Goal: Transaction & Acquisition: Obtain resource

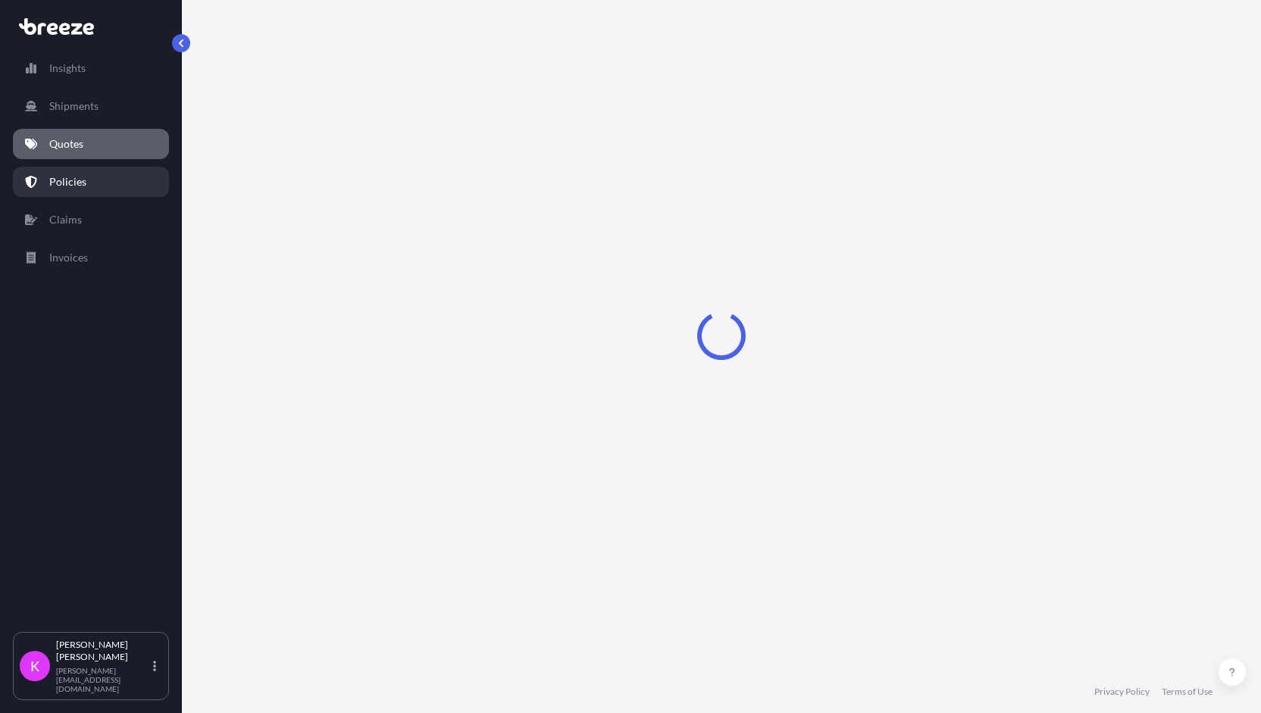
select select "Sea"
select select "1"
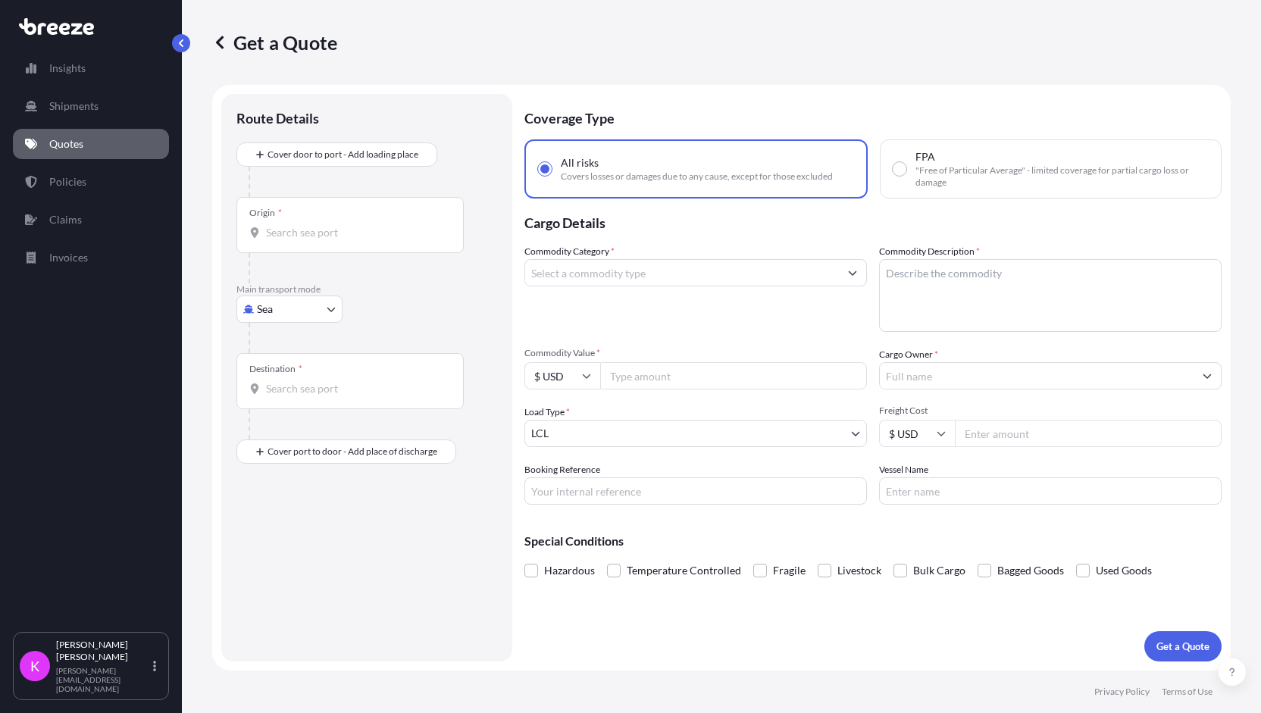
click at [341, 235] on input "Origin *" at bounding box center [355, 232] width 179 height 15
paste input "30134"
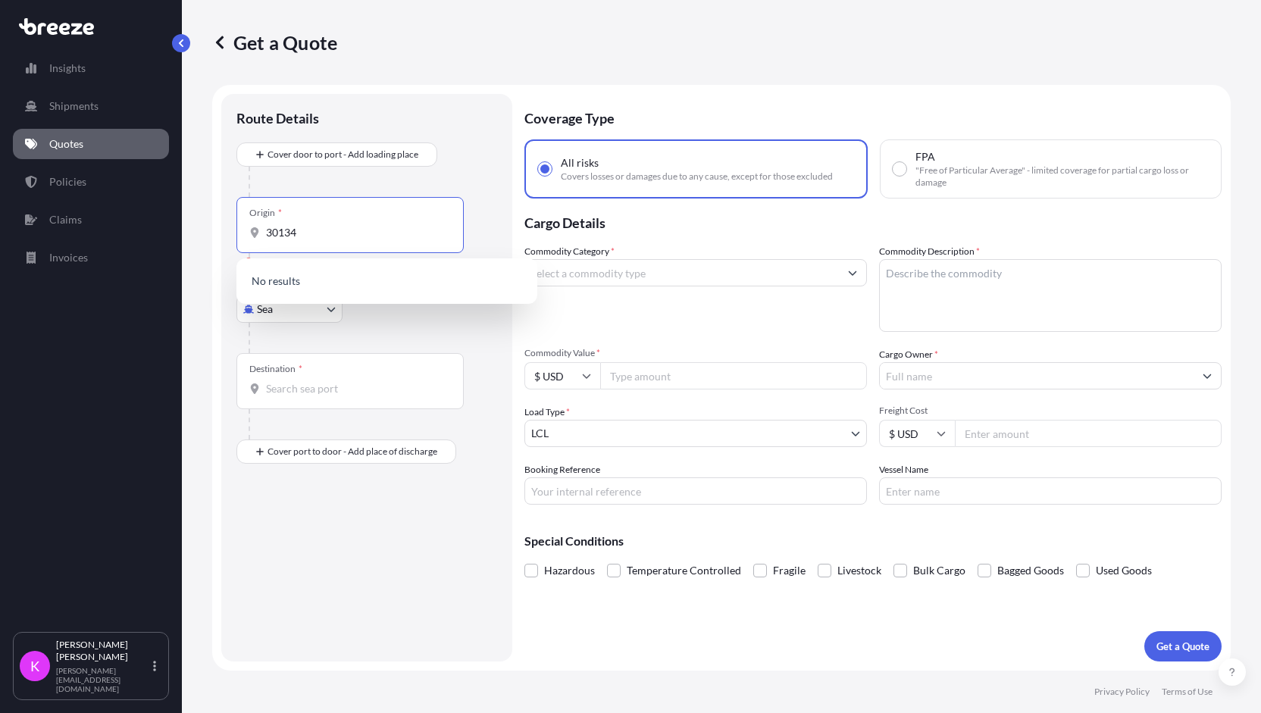
type input "30134"
click at [307, 379] on div "Destination *" at bounding box center [349, 381] width 227 height 56
click at [307, 381] on input "Destination *" at bounding box center [355, 388] width 179 height 15
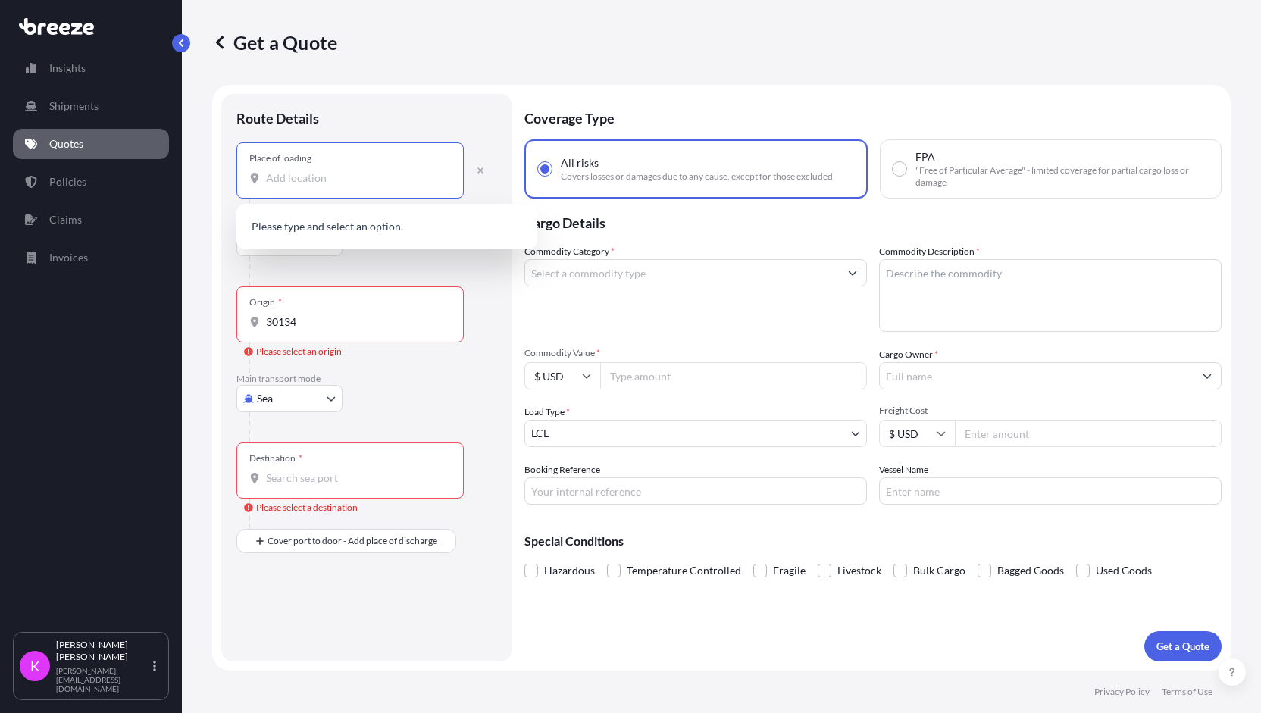
click at [324, 180] on input "Place of loading" at bounding box center [355, 178] width 179 height 15
paste input "30134"
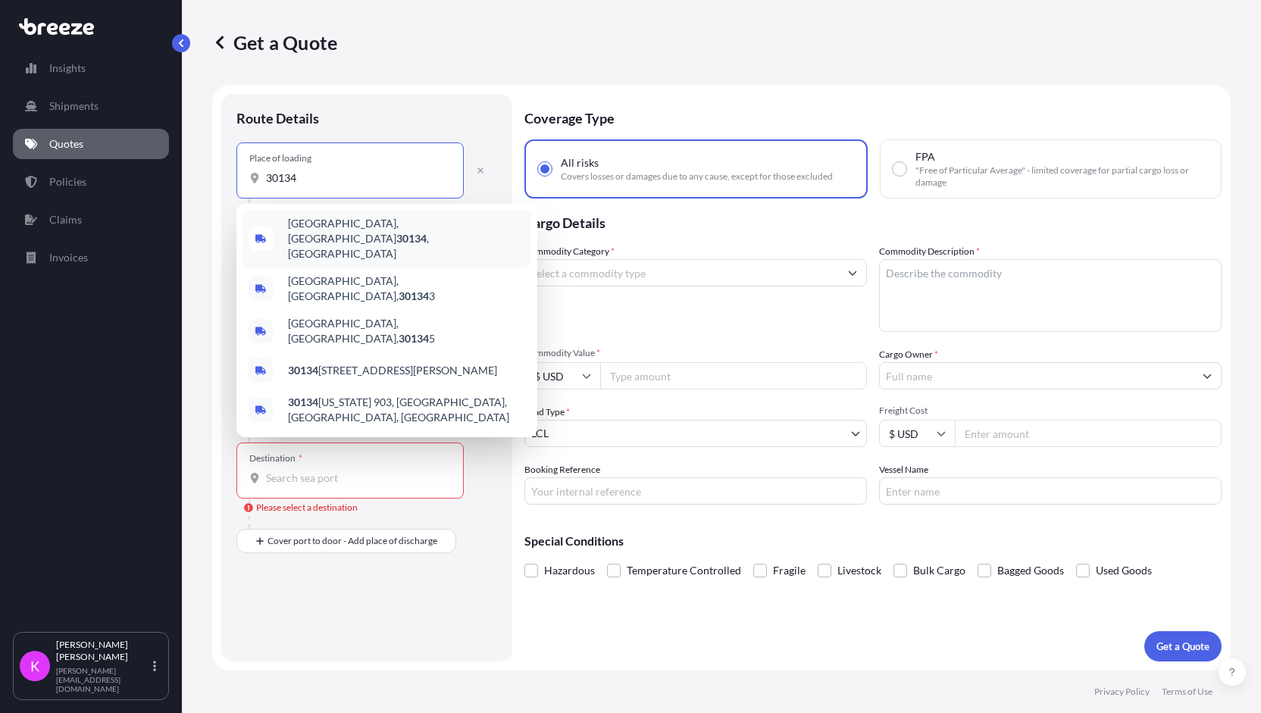
click at [421, 231] on span "[GEOGRAPHIC_DATA] , [GEOGRAPHIC_DATA]" at bounding box center [406, 238] width 237 height 45
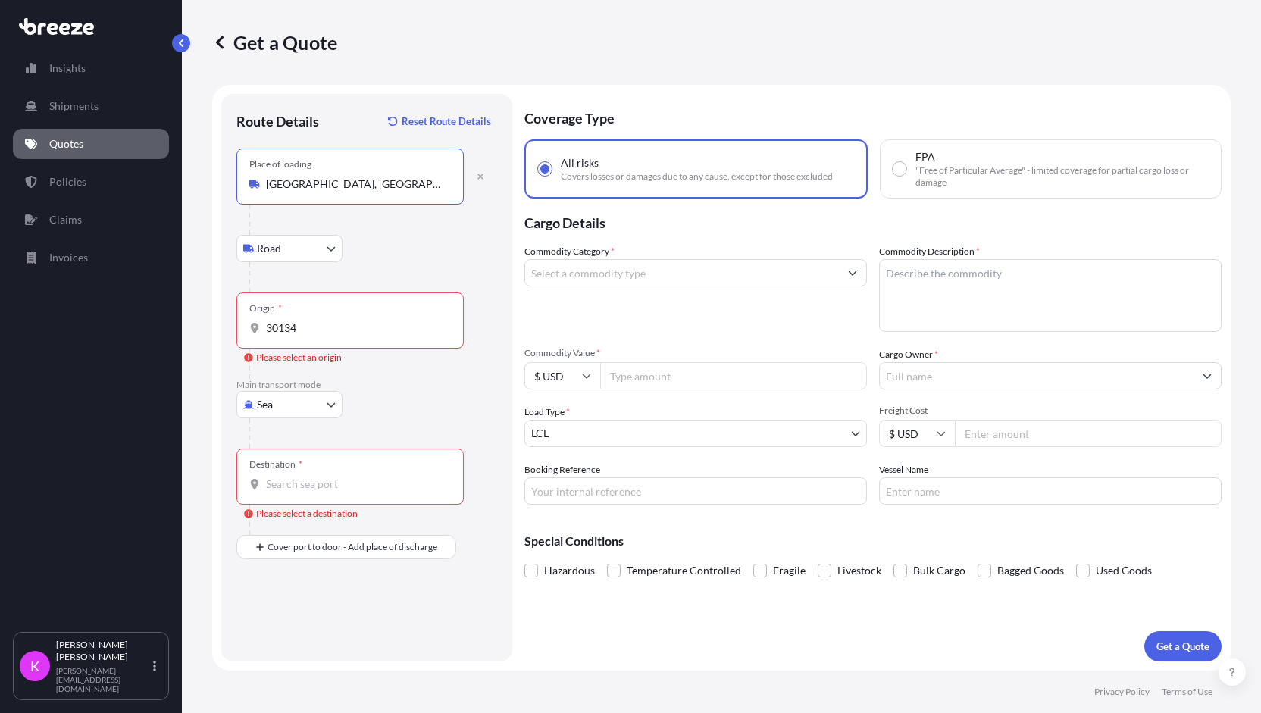
type input "[GEOGRAPHIC_DATA], [GEOGRAPHIC_DATA]"
drag, startPoint x: 324, startPoint y: 337, endPoint x: 258, endPoint y: 337, distance: 66.7
click at [258, 337] on div "Origin * 30134" at bounding box center [349, 321] width 227 height 56
click at [266, 336] on input "30134" at bounding box center [355, 328] width 179 height 15
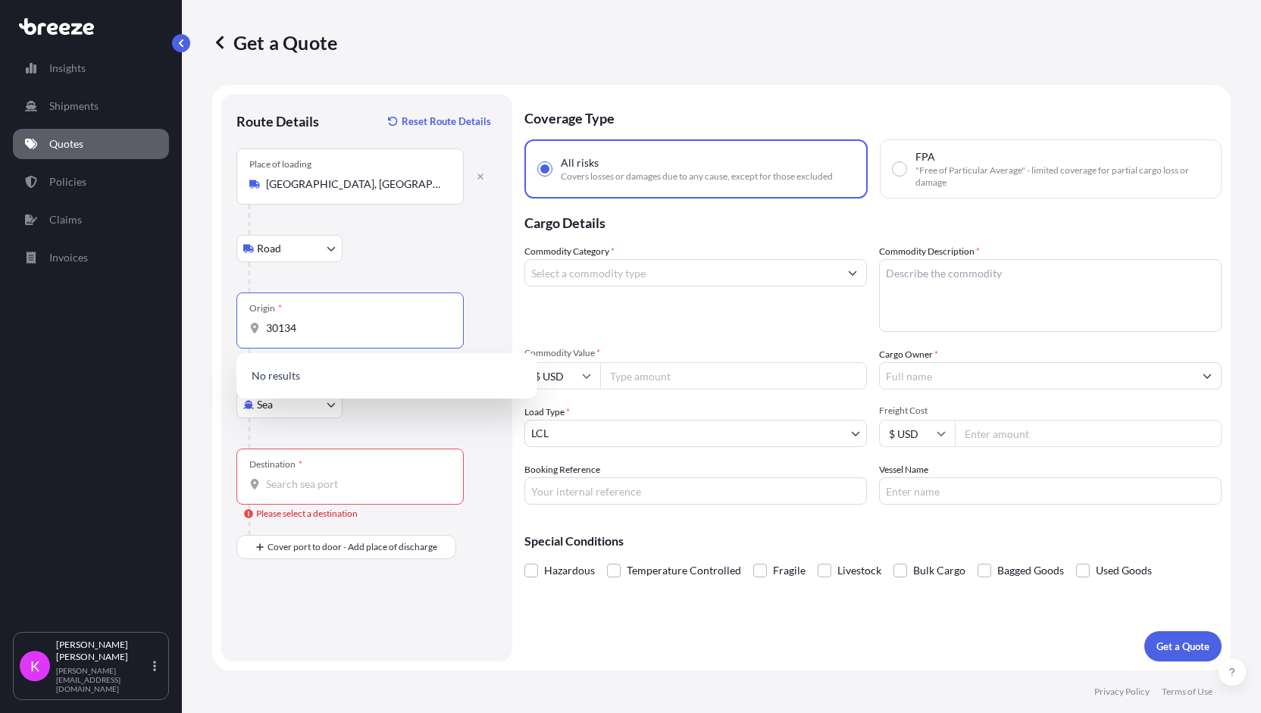
click at [321, 407] on body "5 options available. 0 options available. Insights Shipments Quotes Policies Cl…" at bounding box center [630, 356] width 1261 height 713
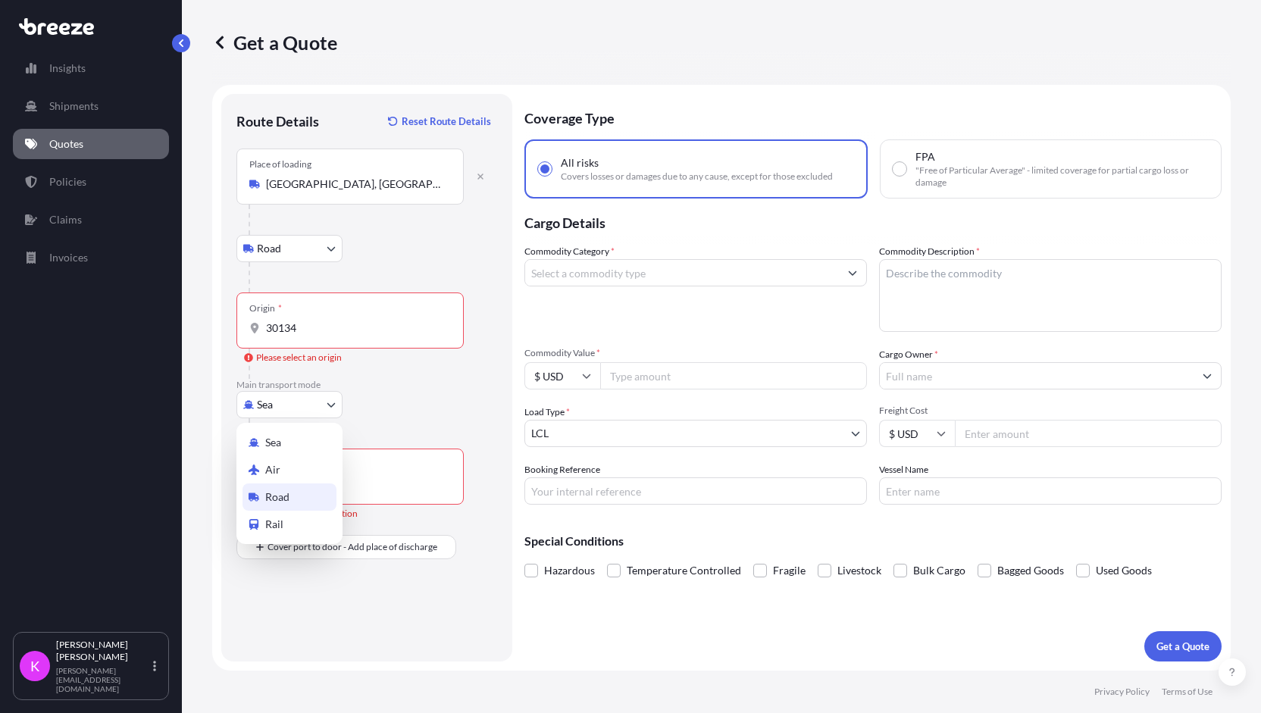
click at [294, 499] on div "Road" at bounding box center [290, 497] width 94 height 27
select select "Road"
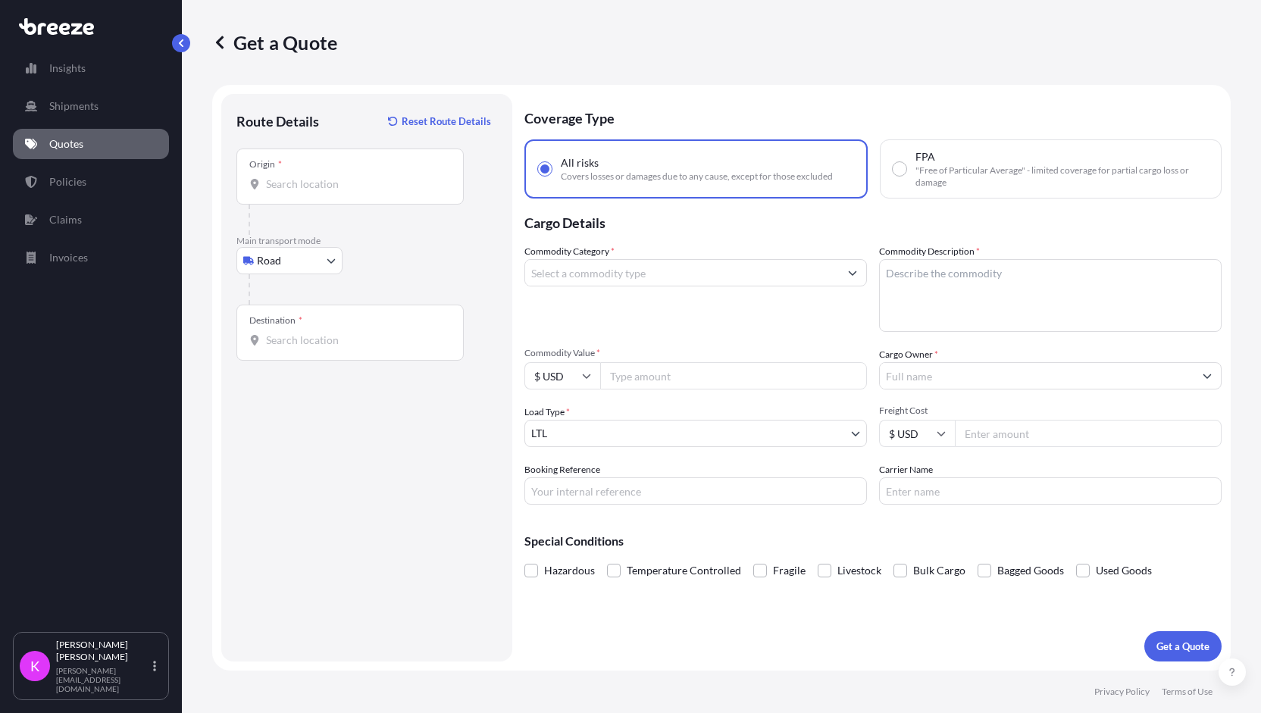
click at [336, 198] on div "Origin *" at bounding box center [349, 177] width 227 height 56
click at [336, 192] on input "Origin *" at bounding box center [355, 184] width 179 height 15
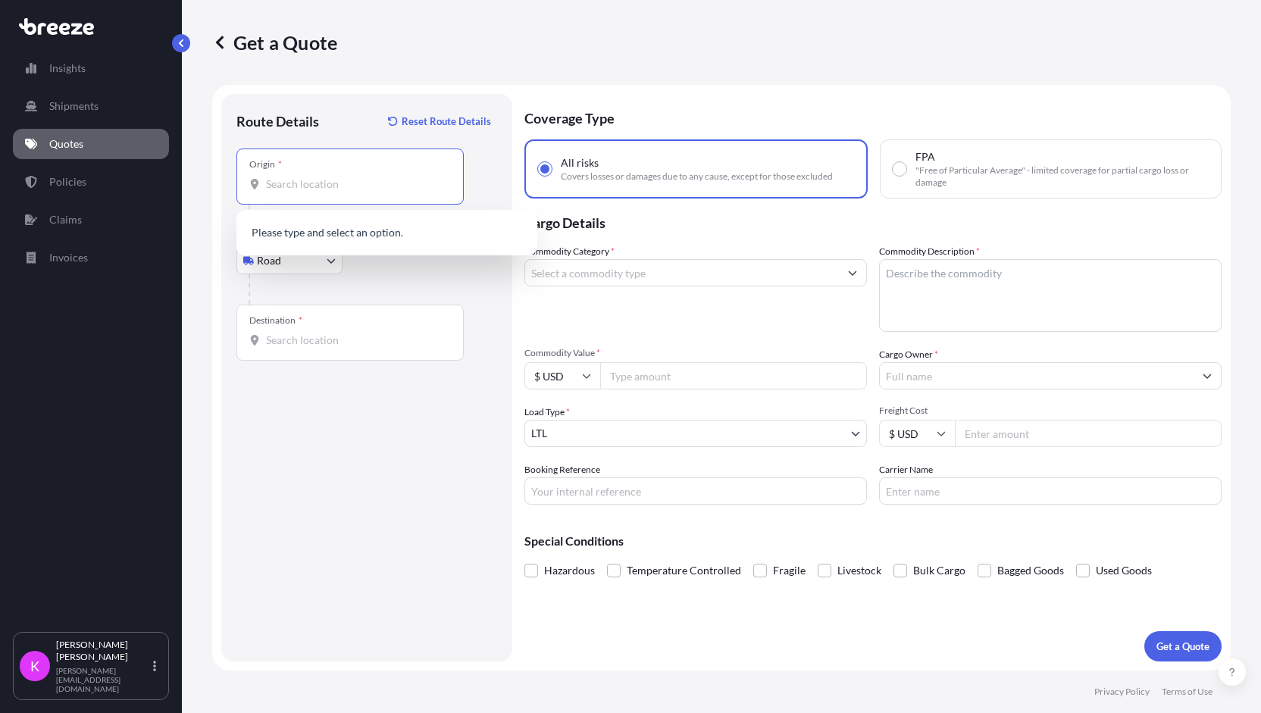
paste input "30134"
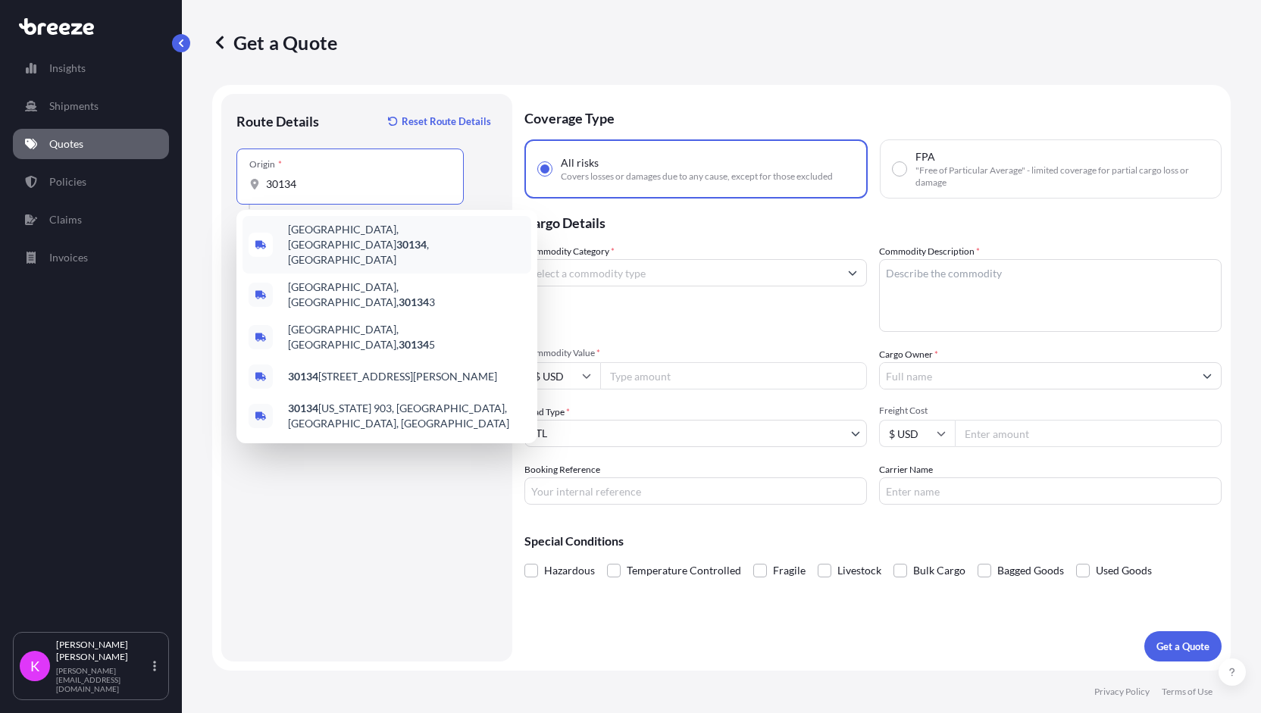
click at [365, 233] on span "[GEOGRAPHIC_DATA] , [GEOGRAPHIC_DATA]" at bounding box center [406, 244] width 237 height 45
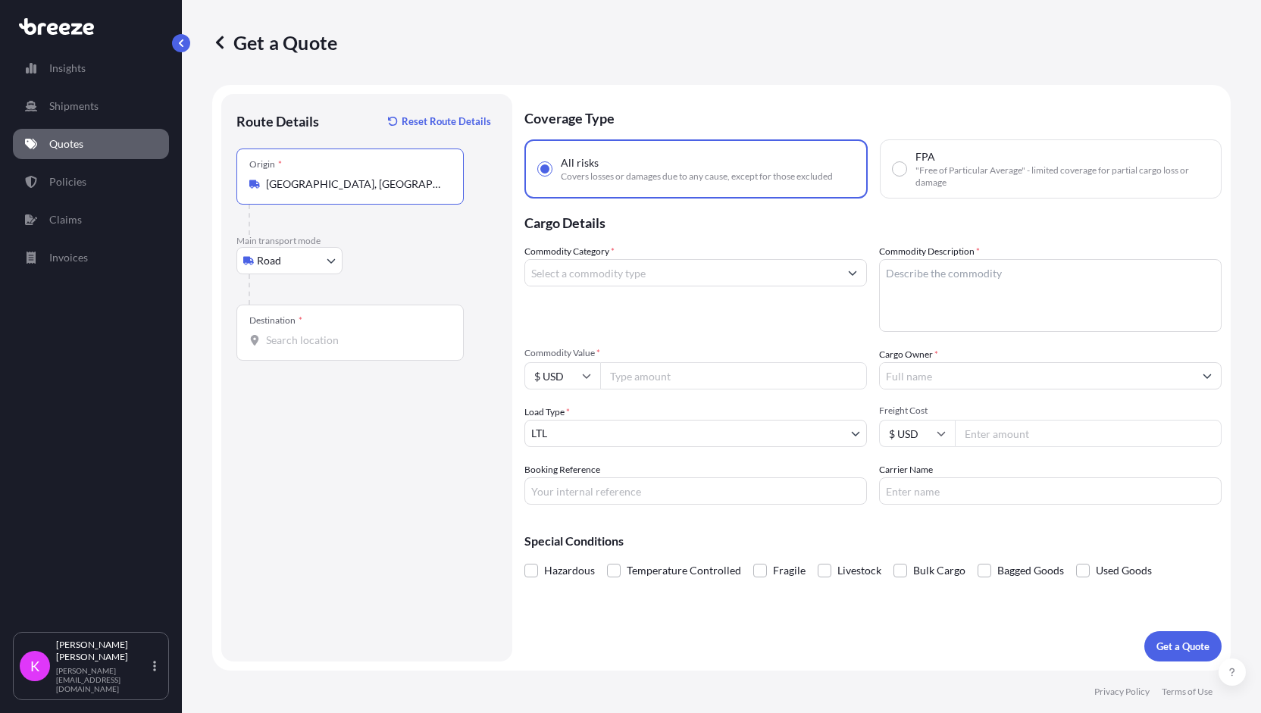
type input "[GEOGRAPHIC_DATA], [GEOGRAPHIC_DATA]"
click at [329, 337] on input "Destination *" at bounding box center [355, 340] width 179 height 15
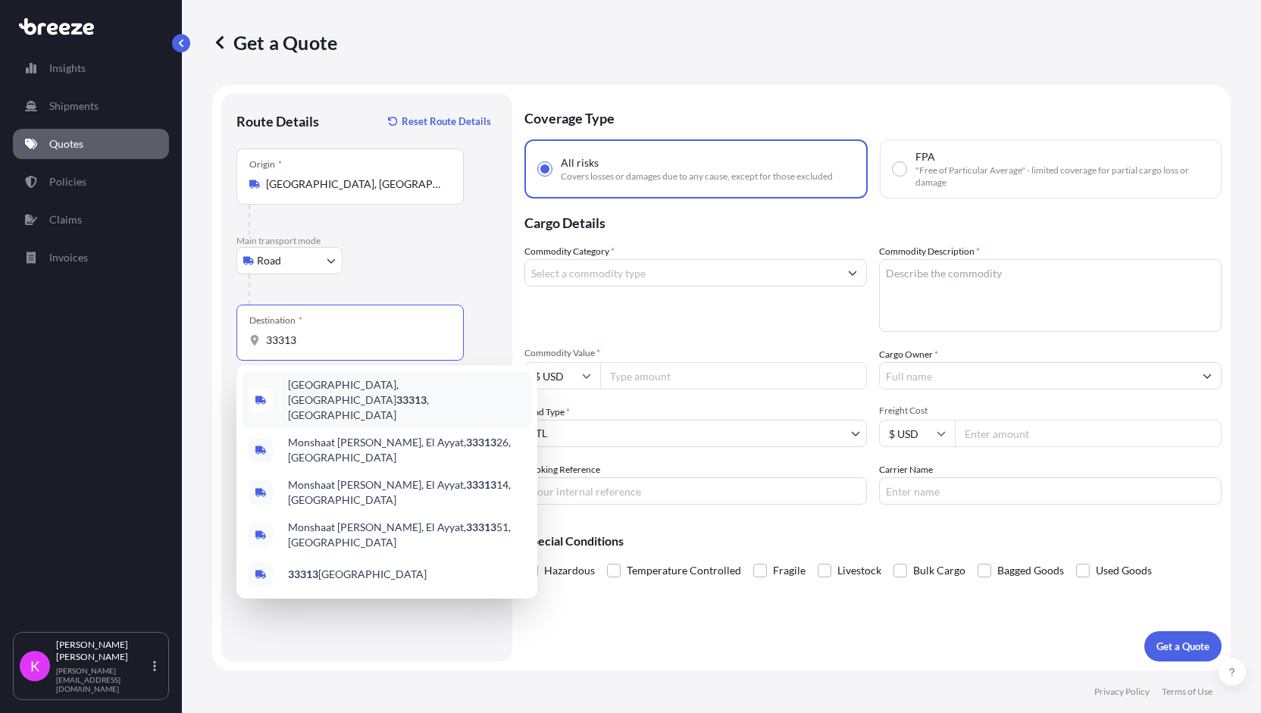
click at [332, 392] on span "[GEOGRAPHIC_DATA] , [GEOGRAPHIC_DATA]" at bounding box center [406, 399] width 237 height 45
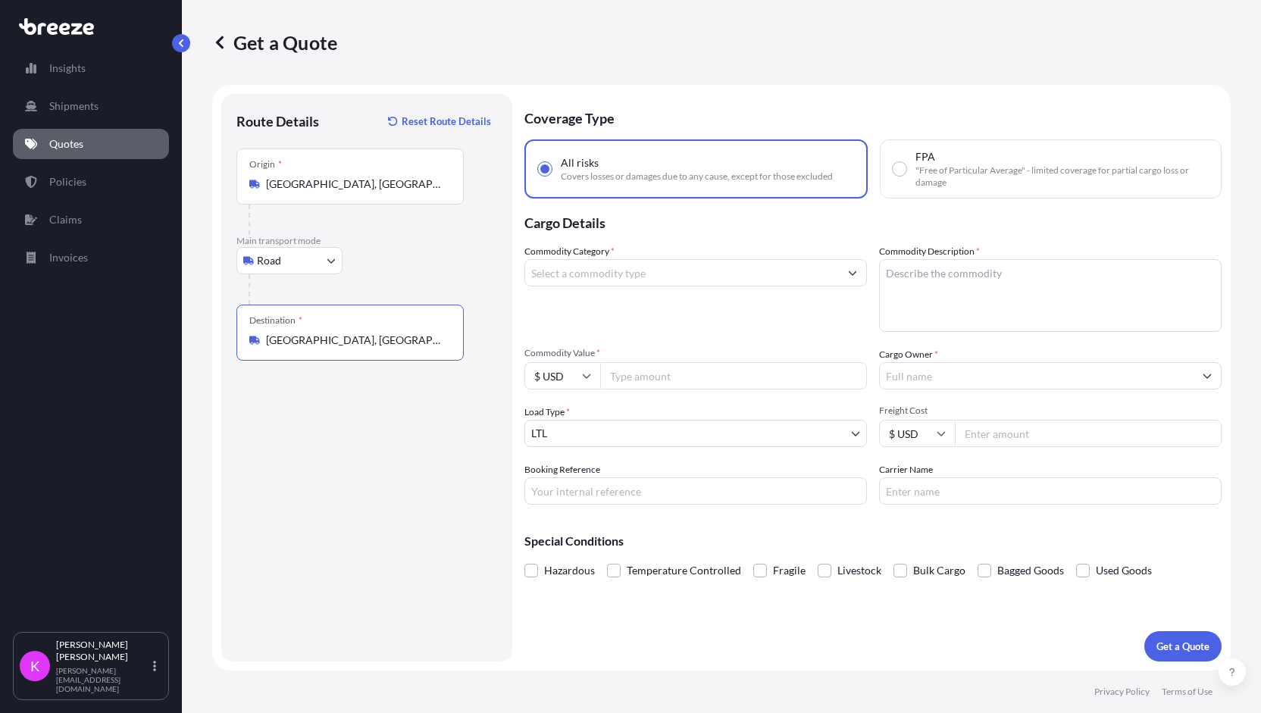
type input "[GEOGRAPHIC_DATA], [GEOGRAPHIC_DATA]"
click at [688, 277] on input "Commodity Category *" at bounding box center [682, 272] width 314 height 27
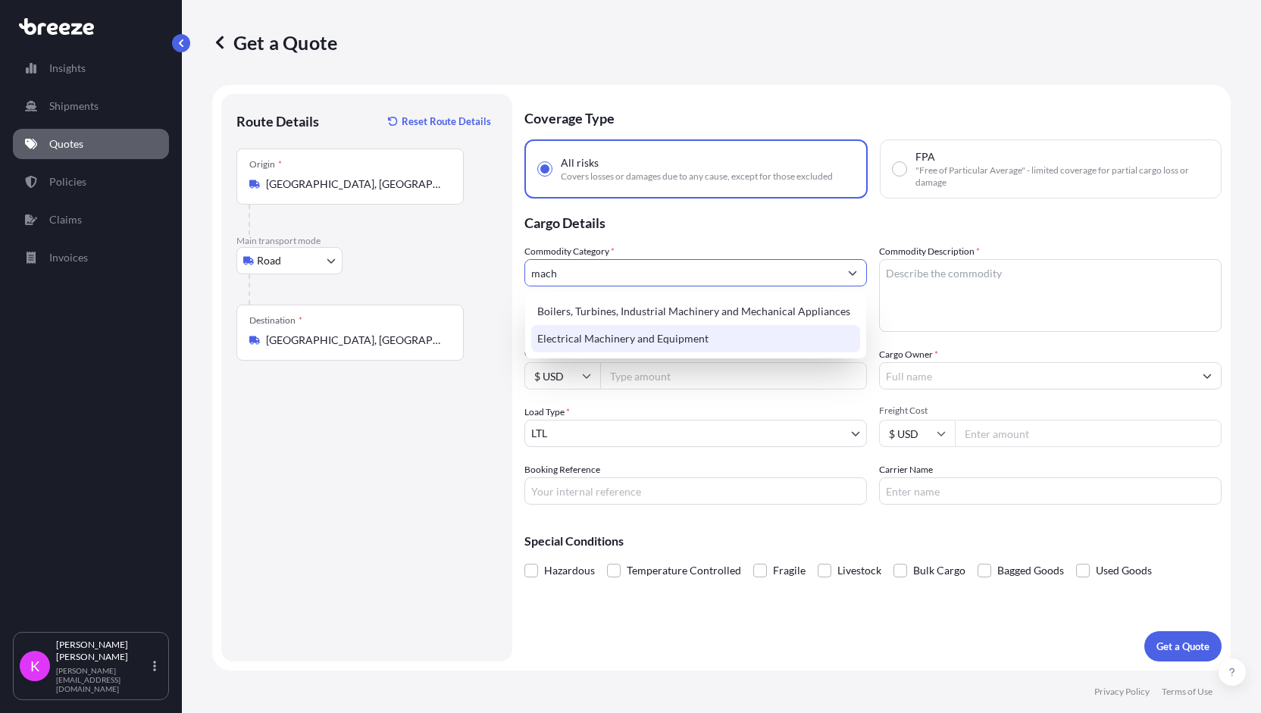
click at [760, 342] on div "Electrical Machinery and Equipment" at bounding box center [696, 338] width 330 height 27
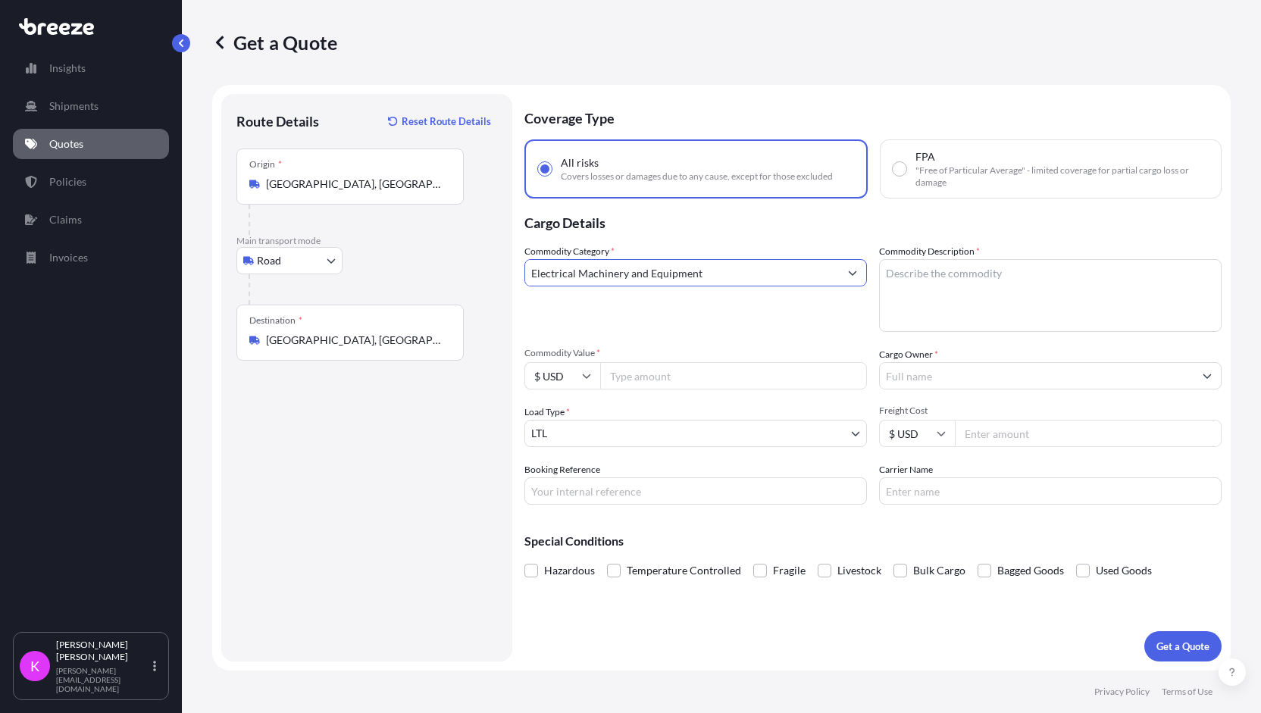
type input "Electrical Machinery and Equipment"
click at [943, 293] on textarea "Commodity Description *" at bounding box center [1050, 295] width 343 height 73
type textarea "#"
type textarea "3D Printing"
click at [684, 378] on input "Commodity Value *" at bounding box center [733, 375] width 267 height 27
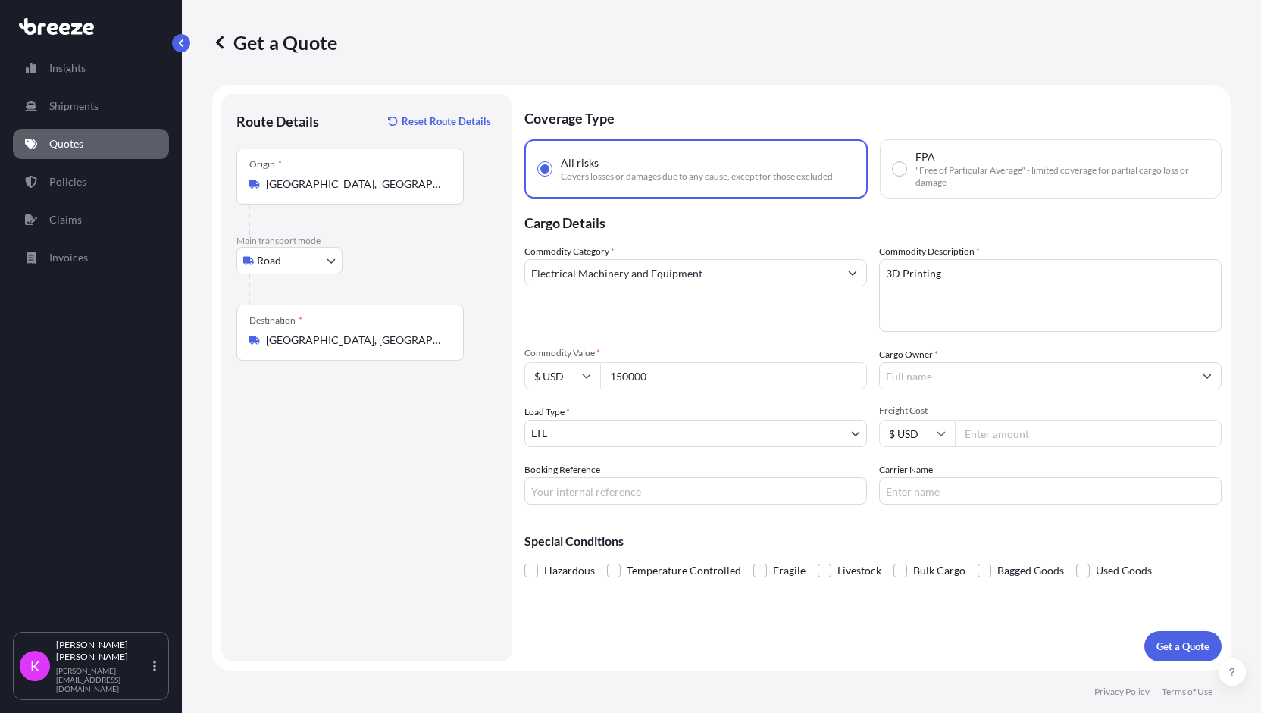
type input "150000"
click at [918, 383] on input "Cargo Owner *" at bounding box center [1037, 375] width 314 height 27
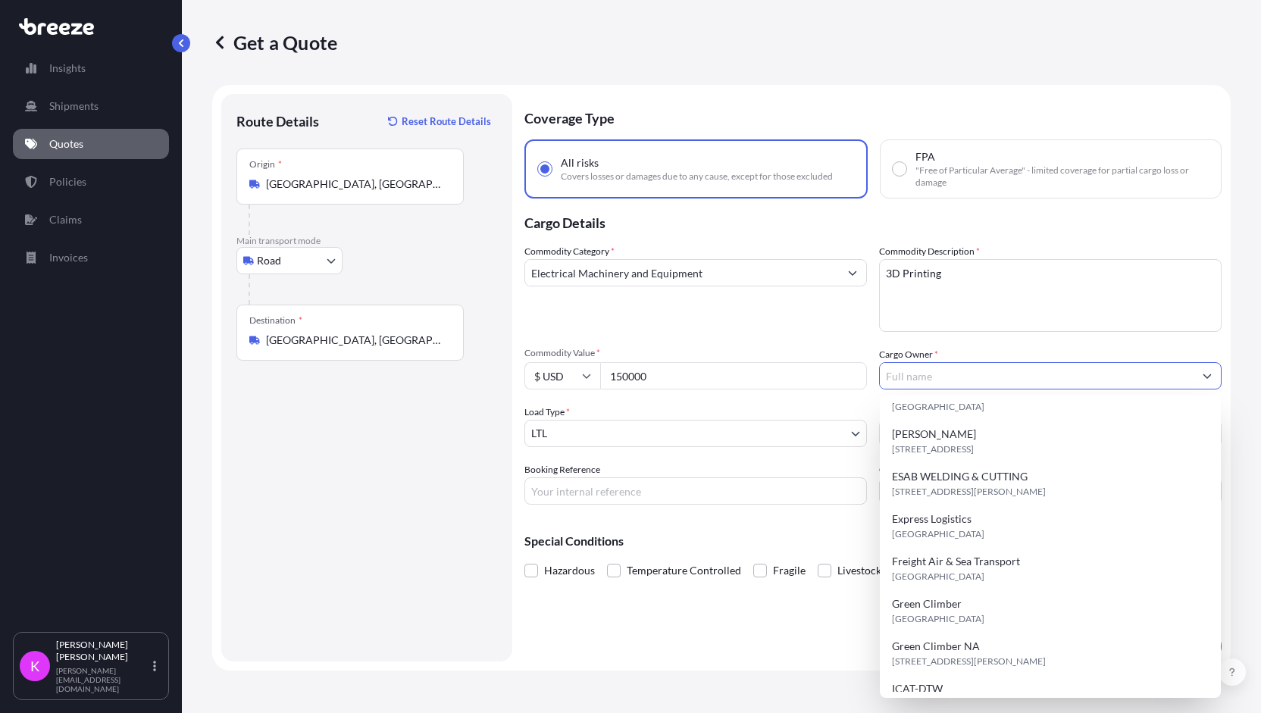
scroll to position [287, 0]
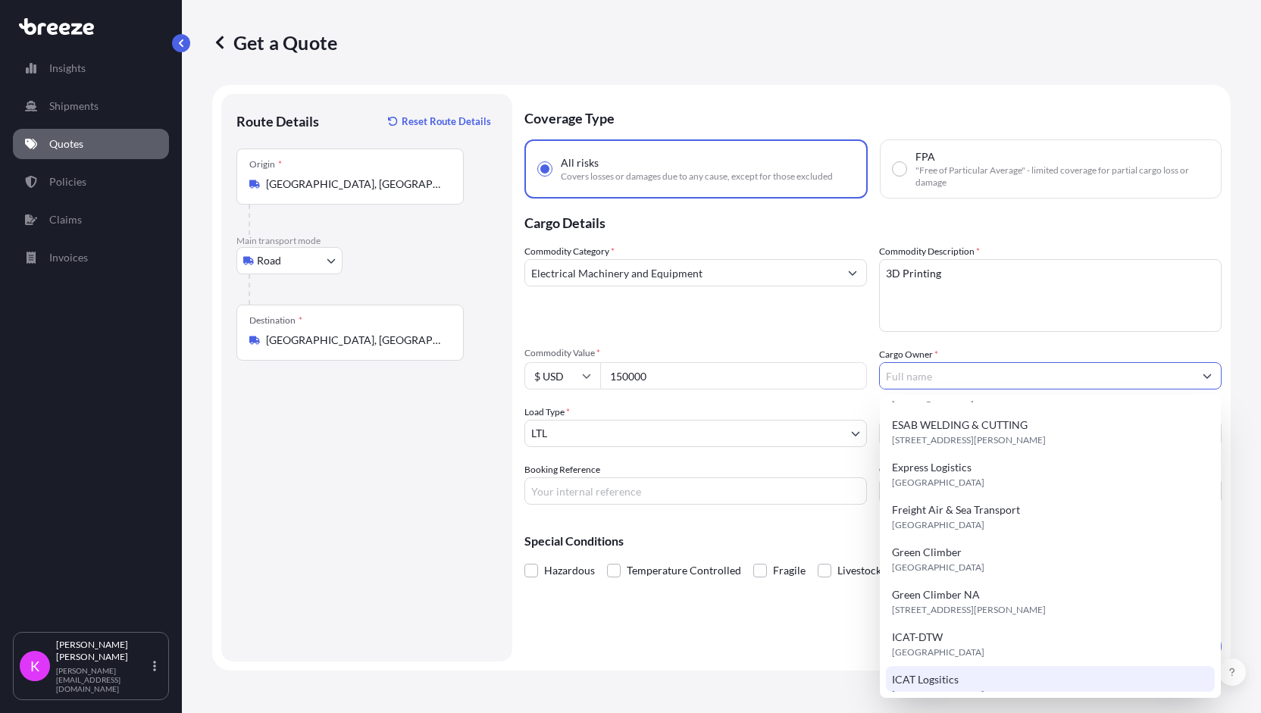
click at [1025, 680] on div "ICAT Logsitics [GEOGRAPHIC_DATA]" at bounding box center [1051, 687] width 330 height 42
type input "ICAT Logsitics"
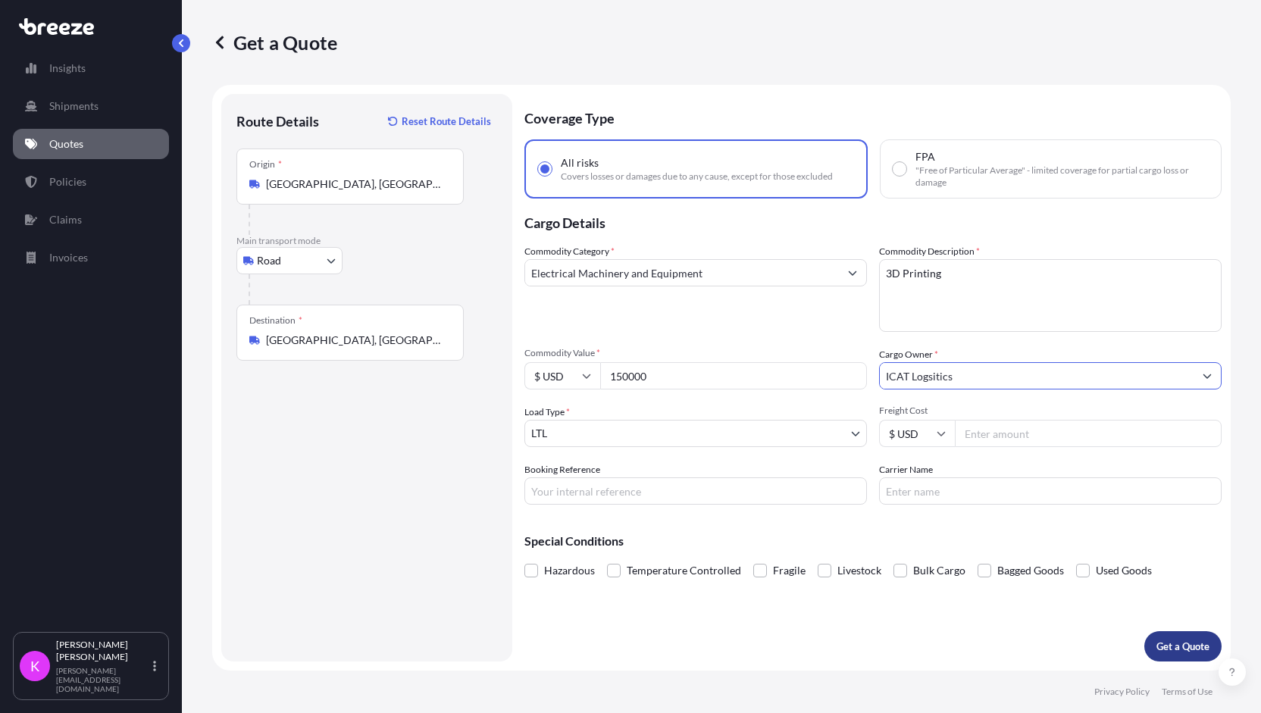
click at [1173, 642] on p "Get a Quote" at bounding box center [1183, 646] width 53 height 15
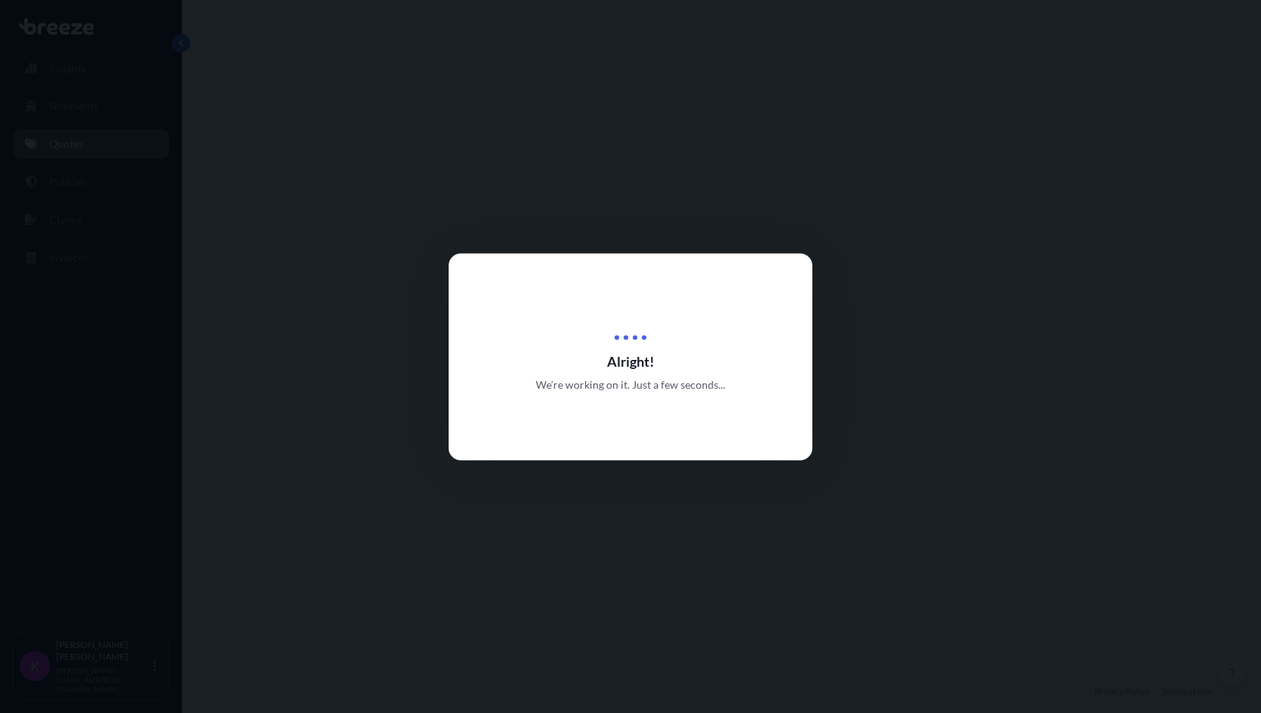
select select "Road"
select select "1"
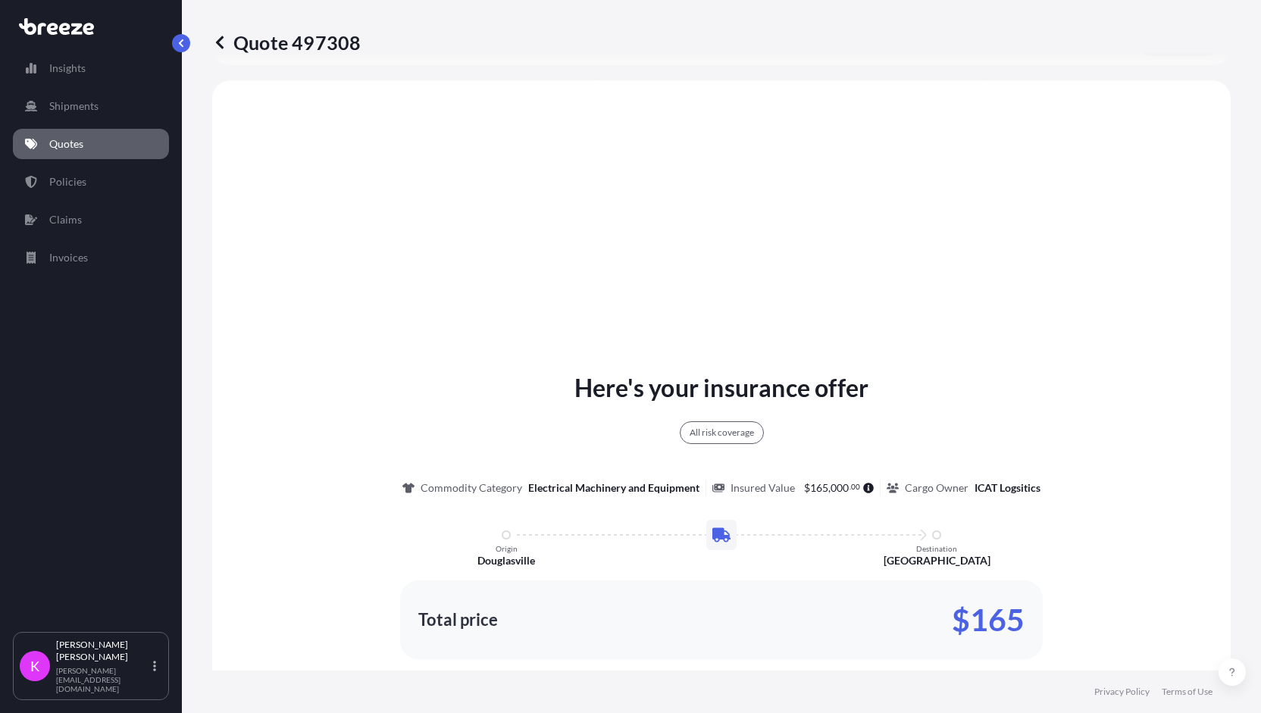
scroll to position [560, 0]
